Goal: Find contact information

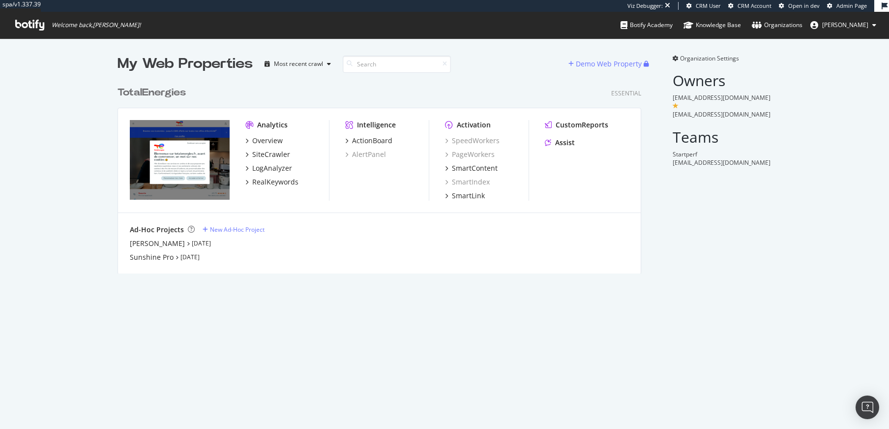
scroll to position [192, 524]
drag, startPoint x: 667, startPoint y: 100, endPoint x: 774, endPoint y: 100, distance: 107.7
click at [774, 100] on div "My Web Properties Most recent crawl Demo Web Property TotalEnergies Essential A…" at bounding box center [444, 163] width 889 height 251
copy span "[EMAIL_ADDRESS][DOMAIN_NAME]"
drag, startPoint x: 669, startPoint y: 113, endPoint x: 761, endPoint y: 115, distance: 92.0
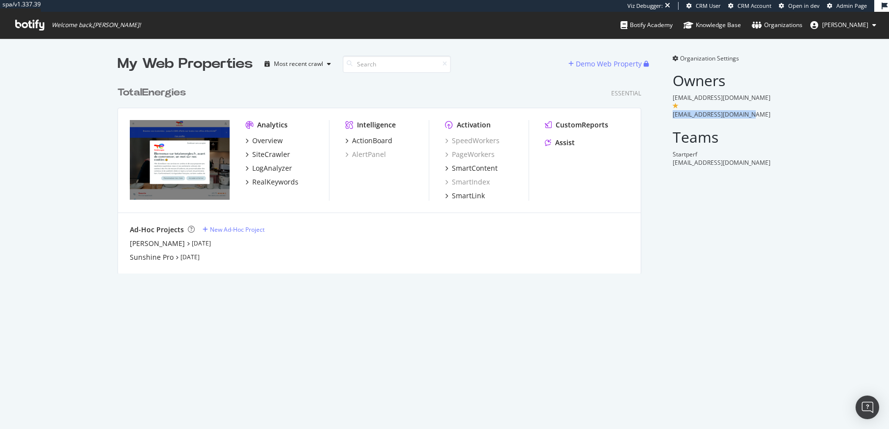
click at [761, 115] on div "[EMAIL_ADDRESS][DOMAIN_NAME]" at bounding box center [722, 114] width 99 height 8
copy span "[EMAIL_ADDRESS][DOMAIN_NAME]"
drag, startPoint x: 680, startPoint y: 165, endPoint x: 754, endPoint y: 174, distance: 75.3
click at [754, 174] on div "Organization Settings Owners pierre.pouliquen@totalenergies.com m.blardone@star…" at bounding box center [716, 163] width 111 height 219
copy span "tools@startperf.com"
